Goal: Task Accomplishment & Management: Manage account settings

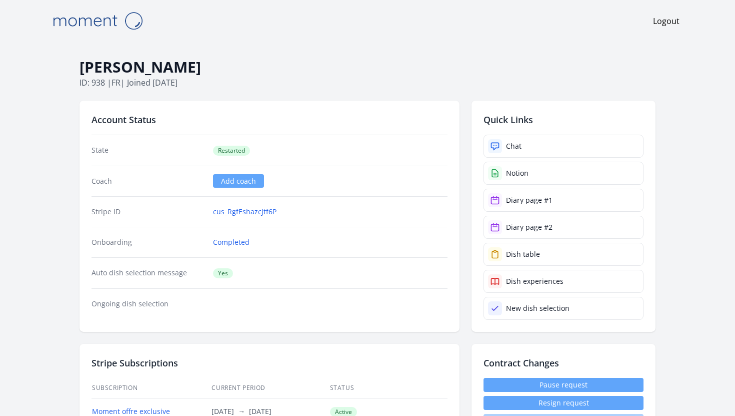
scroll to position [623, 0]
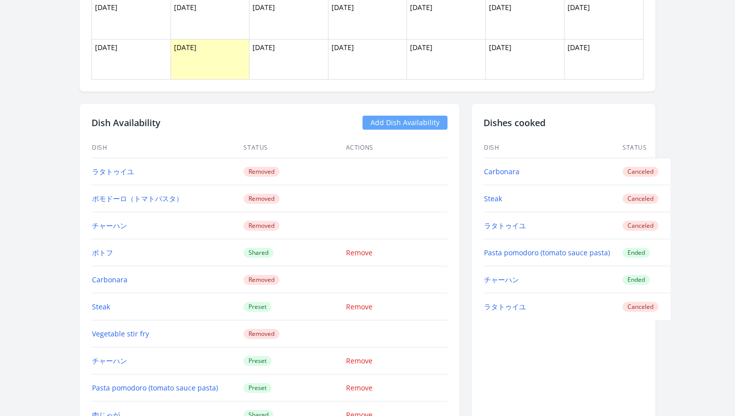
scroll to position [849, 0]
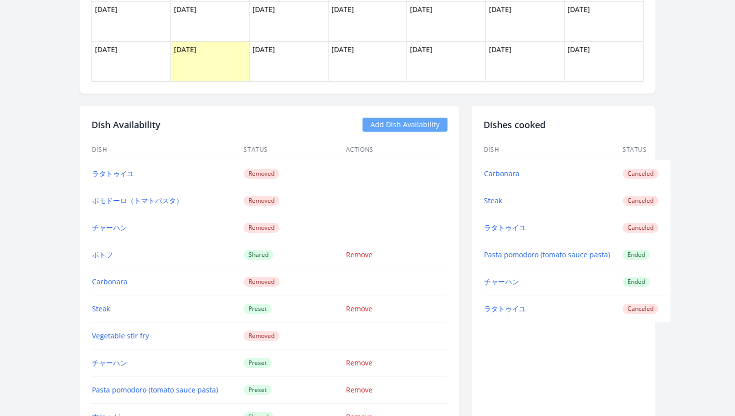
click at [411, 119] on link "Add Dish Availability" at bounding box center [405, 125] width 85 height 14
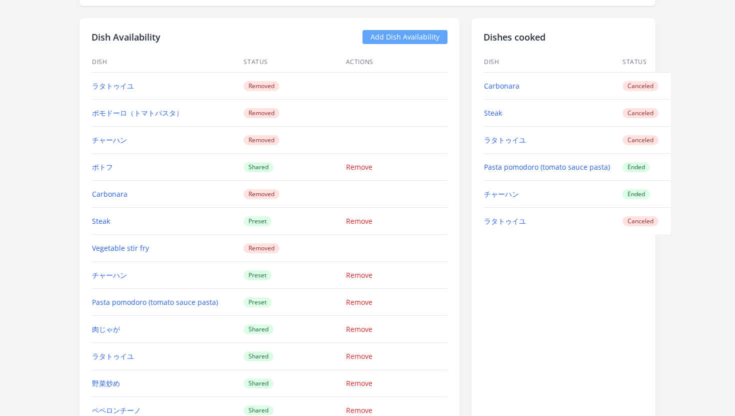
scroll to position [919, 0]
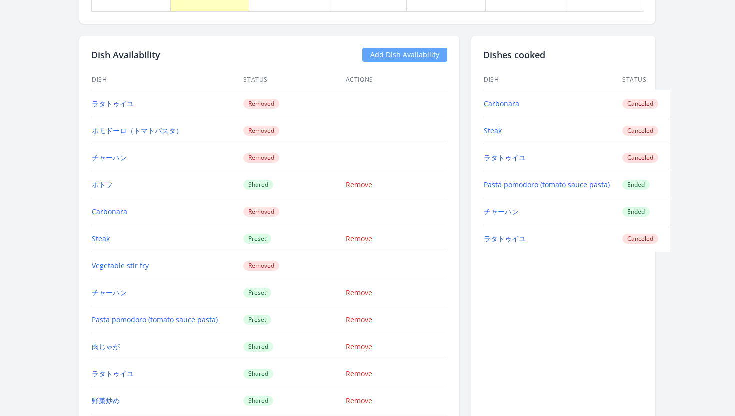
click at [429, 57] on link "Add Dish Availability" at bounding box center [405, 55] width 85 height 14
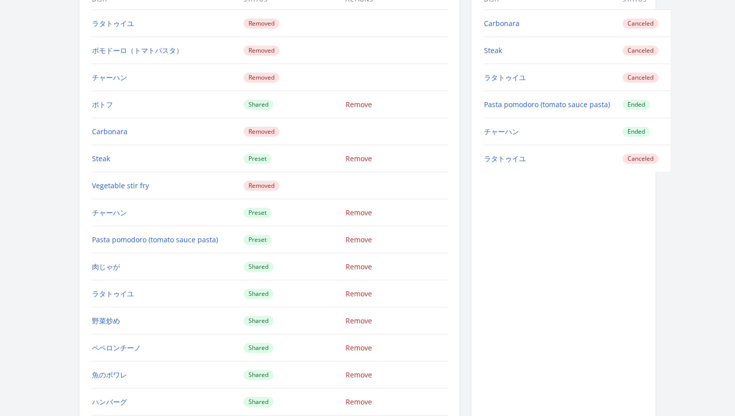
scroll to position [1355, 0]
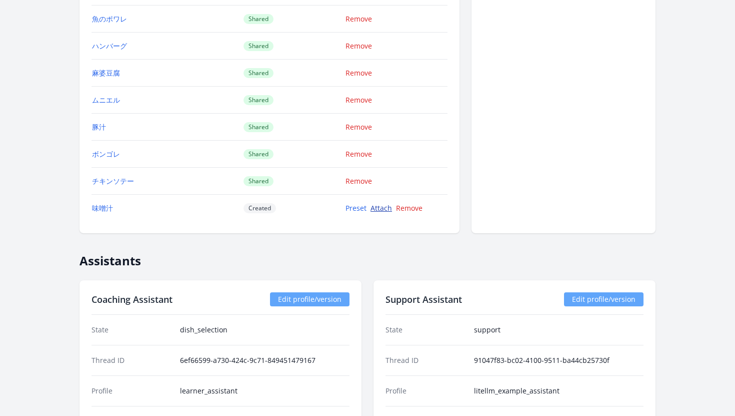
click at [379, 206] on link "Attach" at bounding box center [382, 208] width 22 height 10
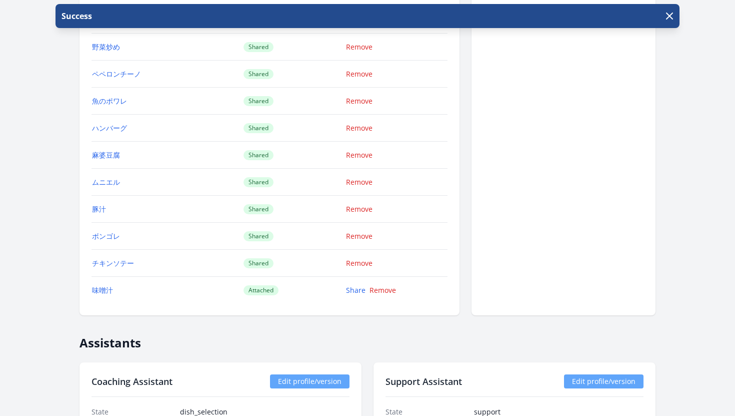
scroll to position [1281, 0]
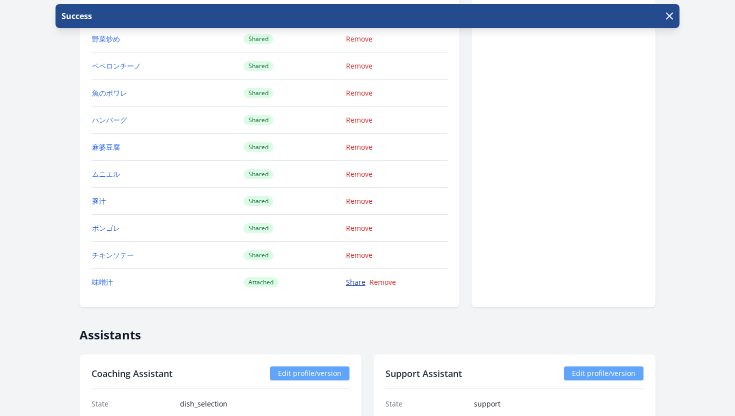
click at [356, 280] on link "Share" at bounding box center [356, 282] width 20 height 10
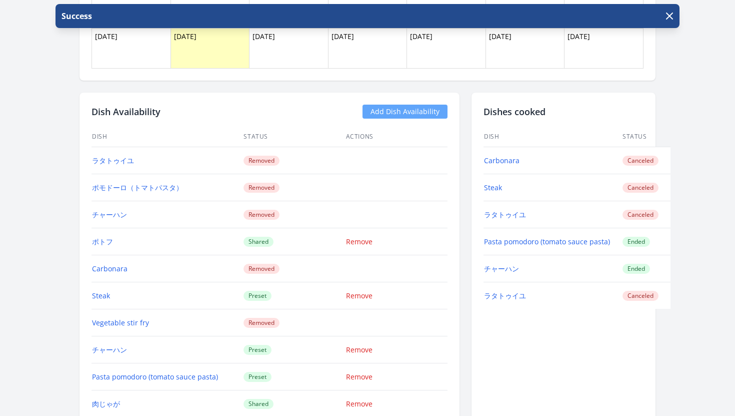
scroll to position [835, 0]
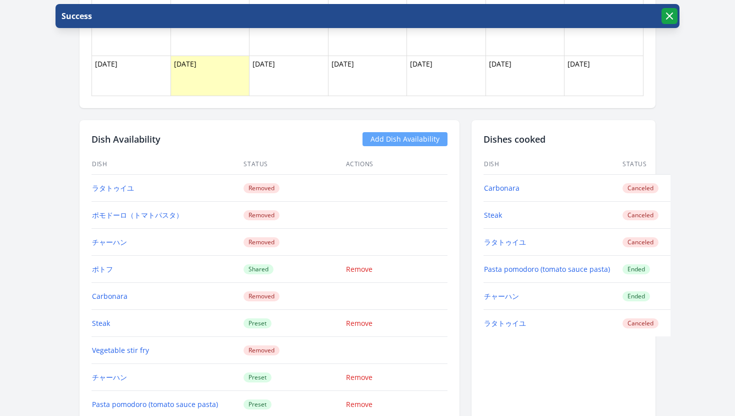
click at [668, 15] on icon "button" at bounding box center [670, 16] width 12 height 12
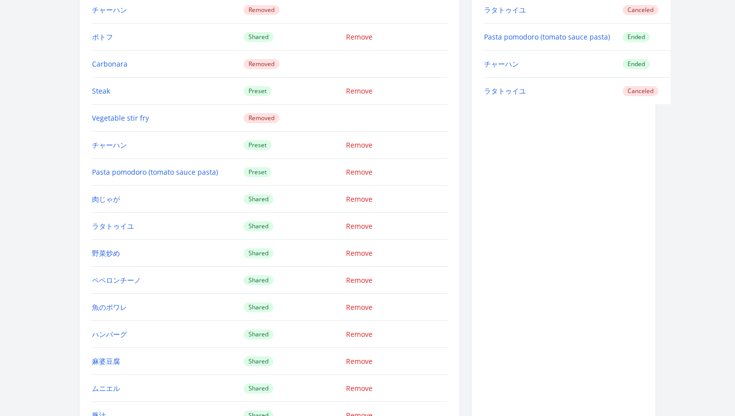
scroll to position [1074, 0]
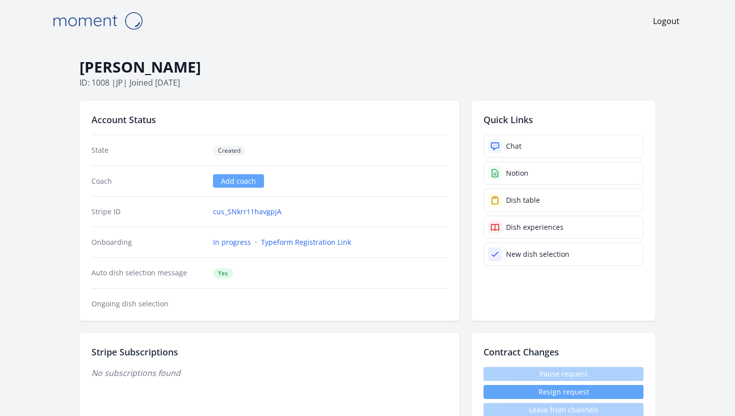
click at [368, 36] on div "Logout" at bounding box center [368, 21] width 640 height 42
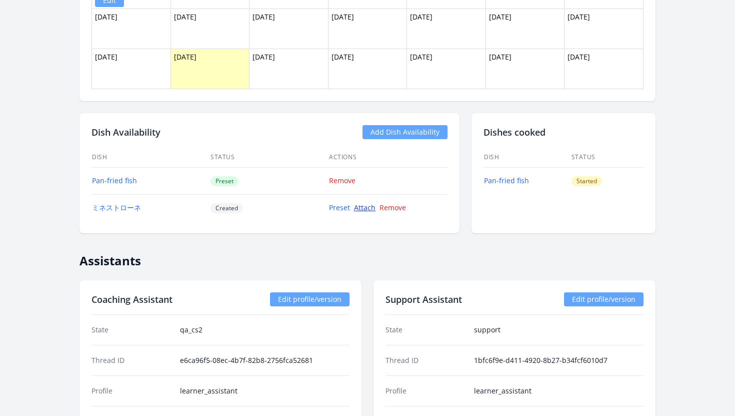
click at [361, 204] on link "Attach" at bounding box center [365, 208] width 22 height 10
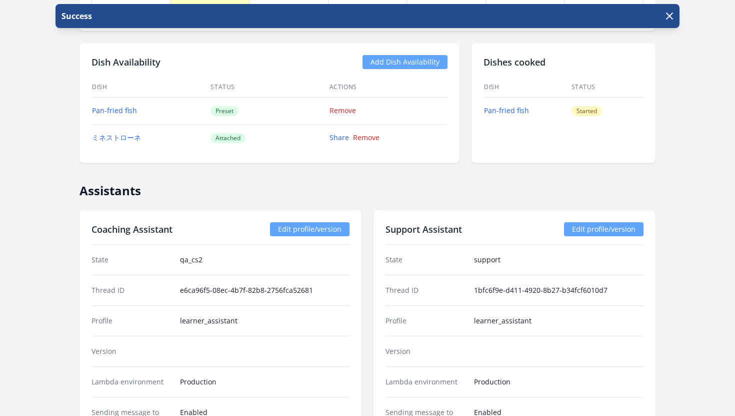
scroll to position [853, 0]
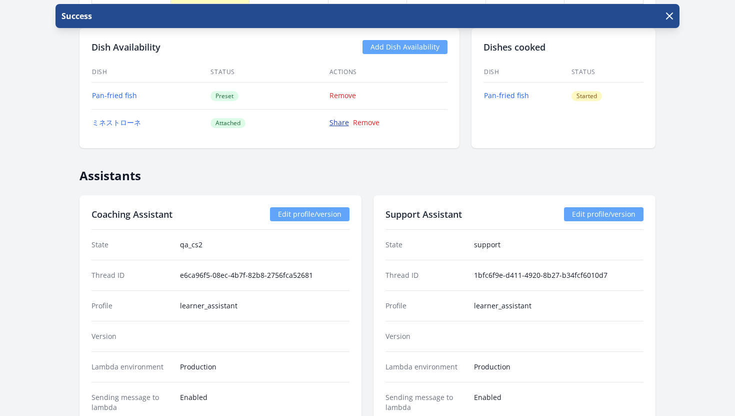
click at [339, 126] on link "Share" at bounding box center [340, 123] width 20 height 10
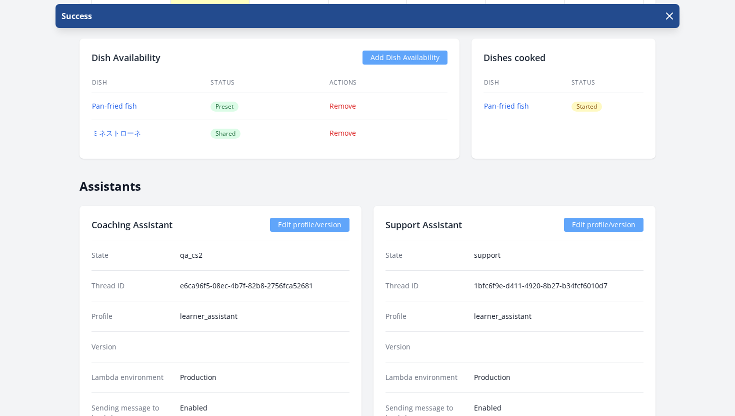
scroll to position [841, 0]
